Goal: Obtain resource: Download file/media

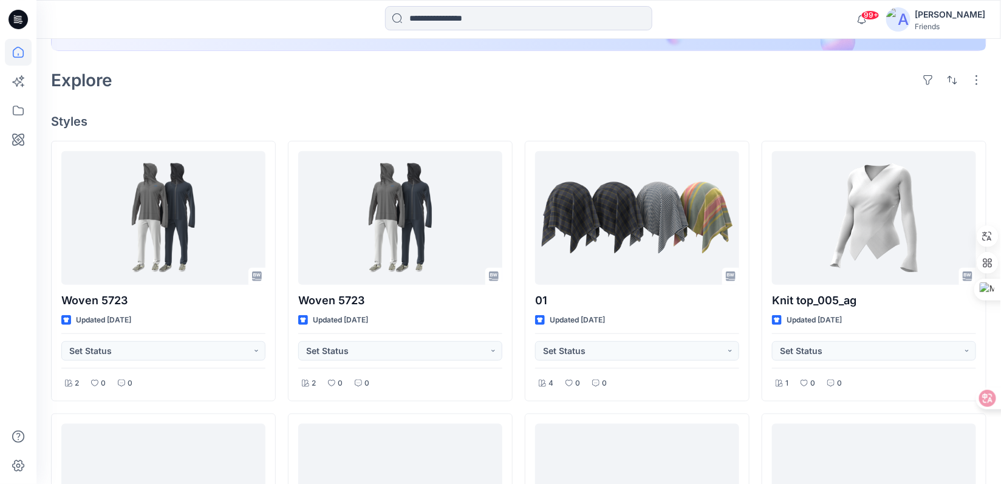
scroll to position [270, 0]
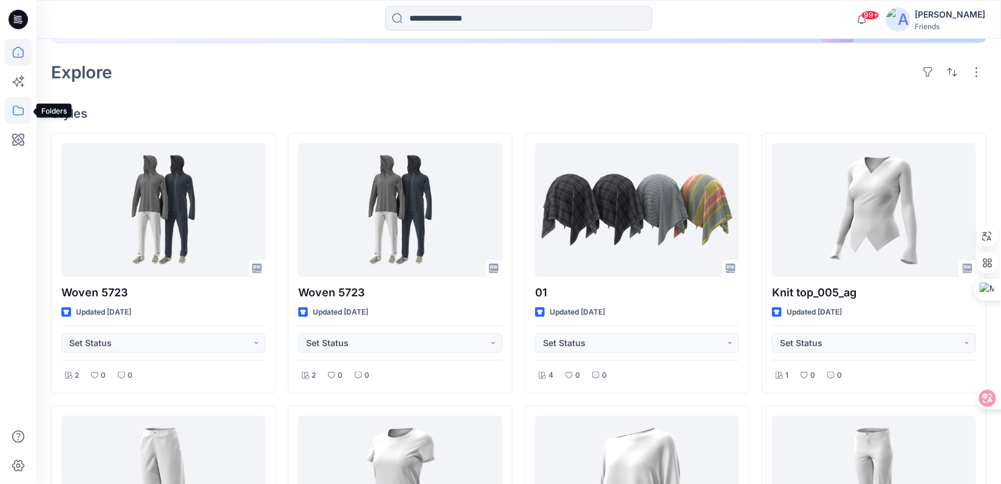
click at [17, 112] on icon at bounding box center [18, 110] width 27 height 27
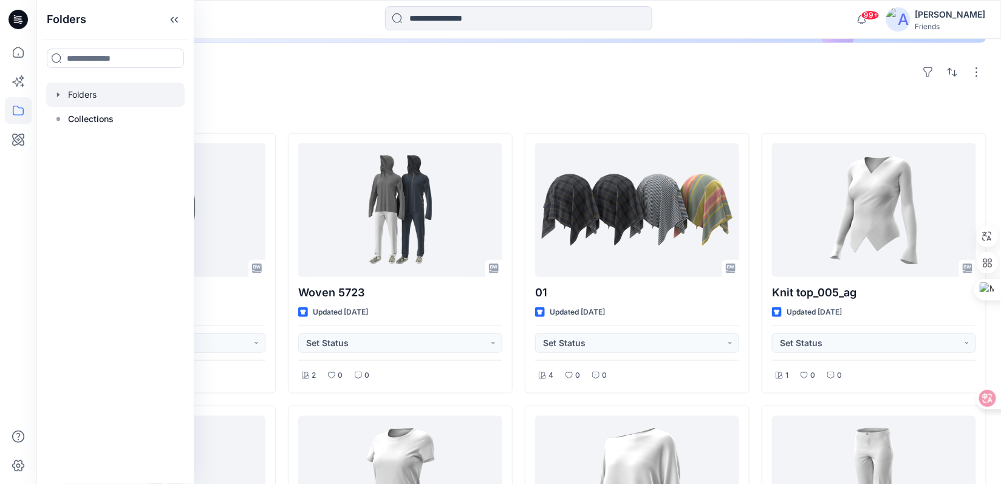
click at [94, 93] on div at bounding box center [115, 95] width 138 height 24
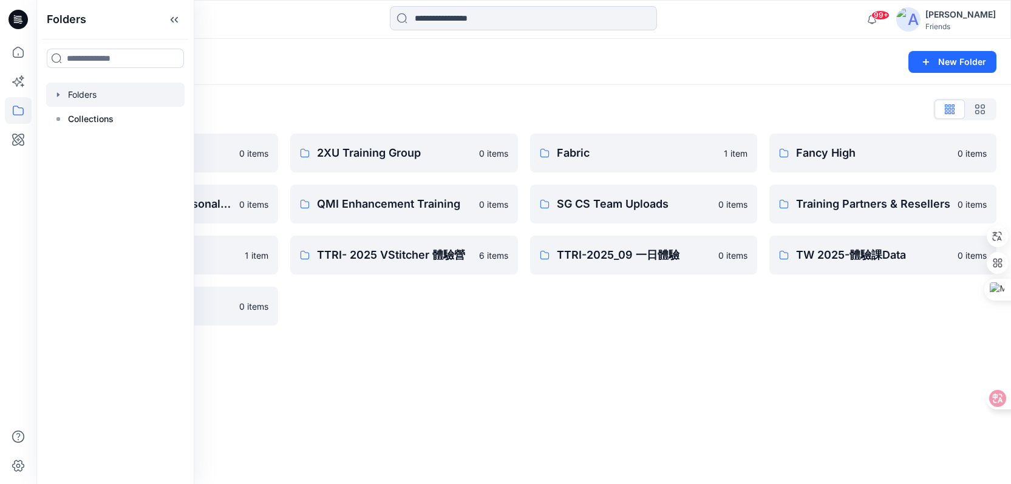
click at [57, 95] on icon "button" at bounding box center [58, 94] width 2 height 4
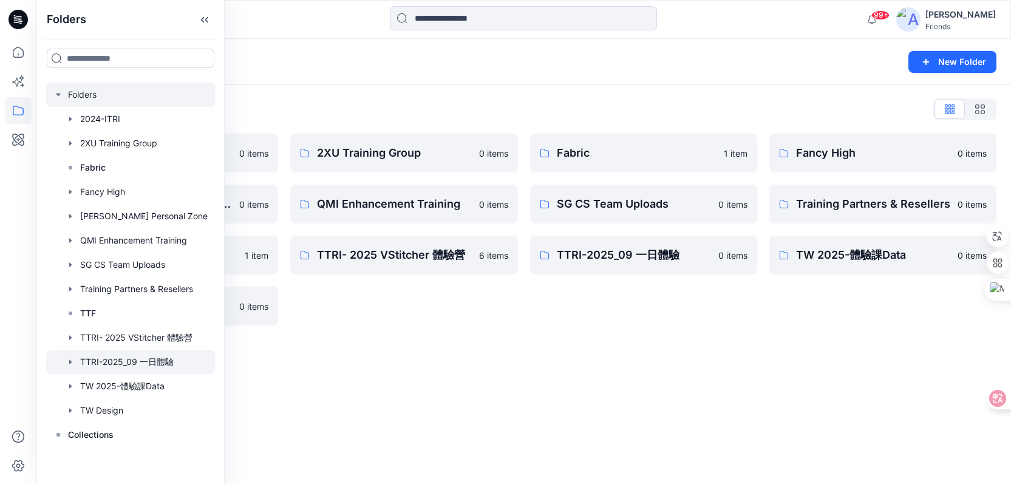
click at [160, 369] on div at bounding box center [130, 362] width 169 height 24
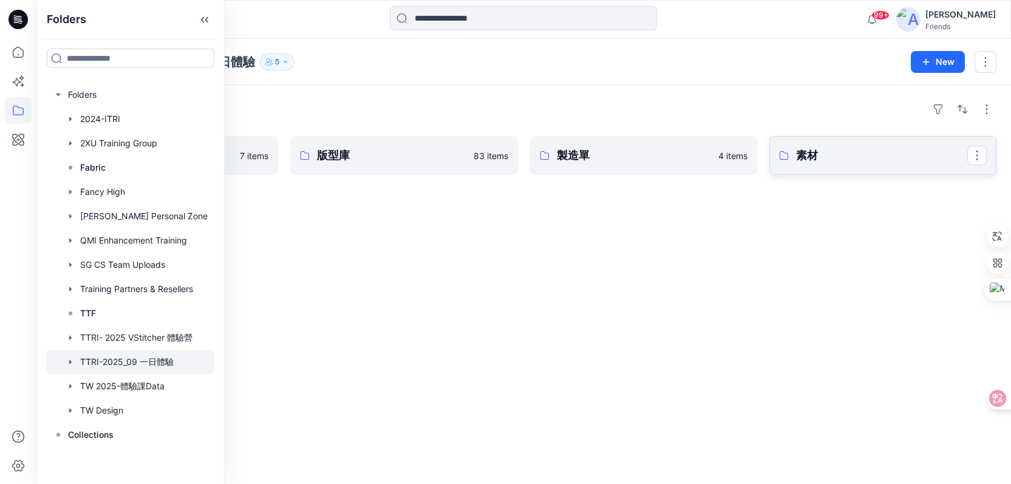
click at [864, 157] on p "素材" at bounding box center [881, 155] width 171 height 17
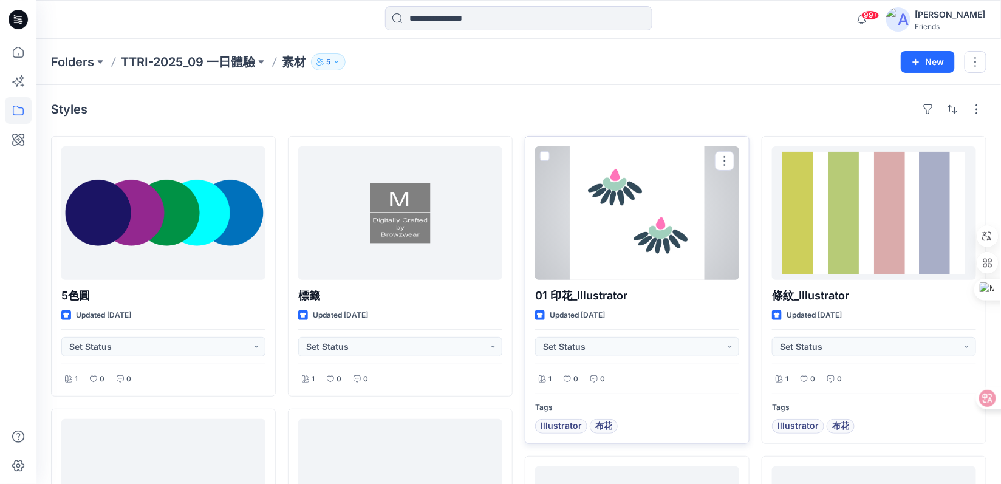
click at [645, 213] on div at bounding box center [637, 213] width 204 height 134
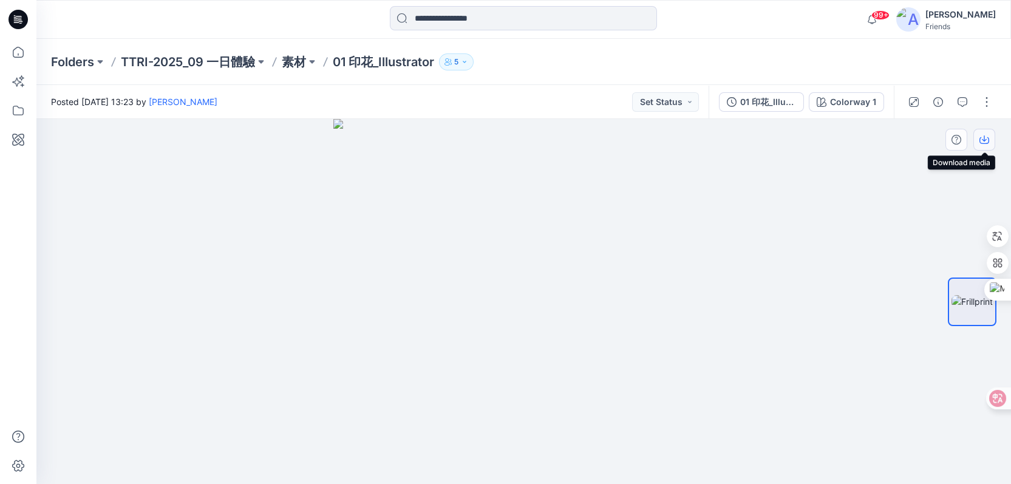
click at [984, 139] on icon "button" at bounding box center [984, 138] width 5 height 6
